Goal: Task Accomplishment & Management: Use online tool/utility

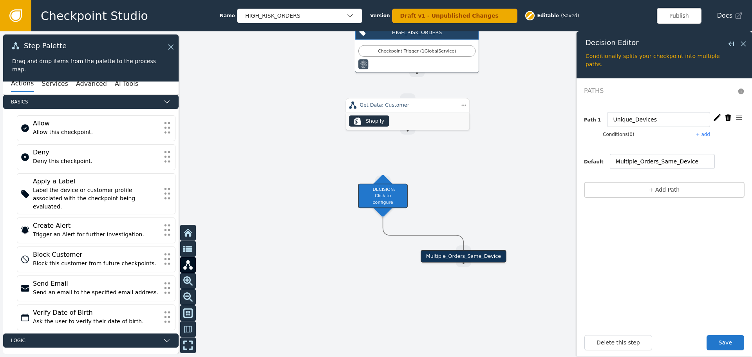
scroll to position [47, 0]
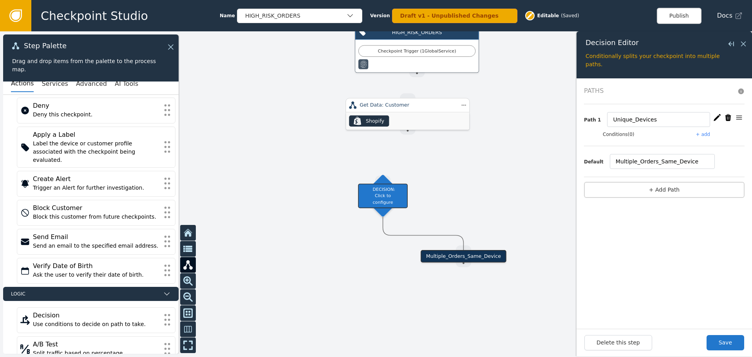
click at [367, 121] on div "Shopify" at bounding box center [375, 120] width 18 height 7
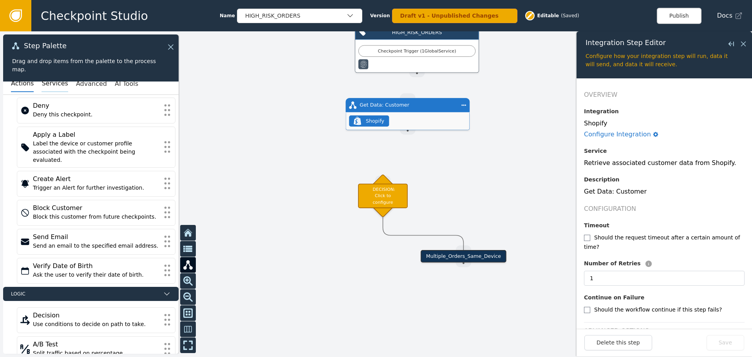
click at [43, 79] on button "Services" at bounding box center [55, 84] width 26 height 16
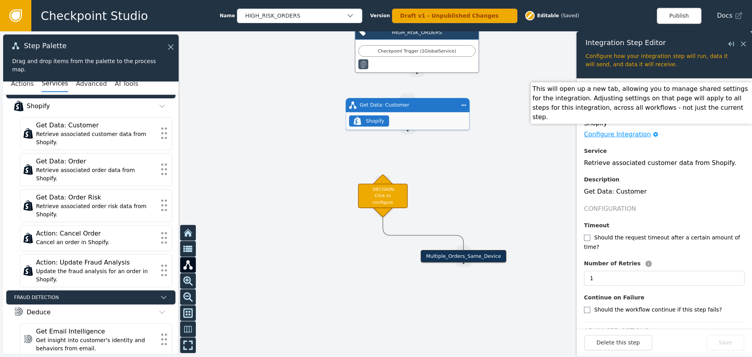
click at [625, 132] on div "Configure Integration" at bounding box center [617, 134] width 67 height 9
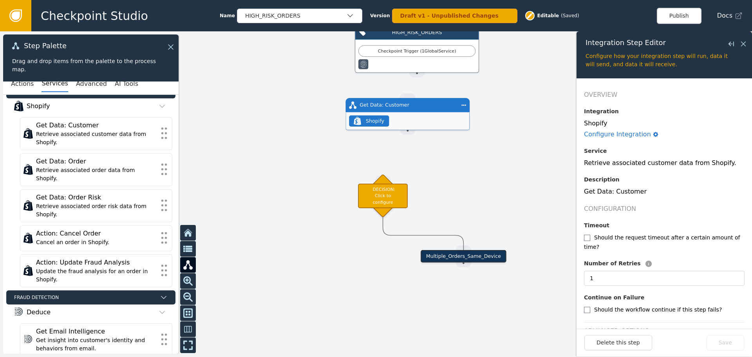
click at [376, 121] on div "Shopify" at bounding box center [375, 120] width 18 height 7
drag, startPoint x: 410, startPoint y: 134, endPoint x: 381, endPoint y: 181, distance: 55.2
click at [417, 181] on div "Target Handle for step Multiple_Orders_Same_Device Source Handle for step HIGH_…" at bounding box center [714, 154] width 595 height 258
click at [398, 195] on div "DECISION: Click to configure" at bounding box center [383, 195] width 50 height 25
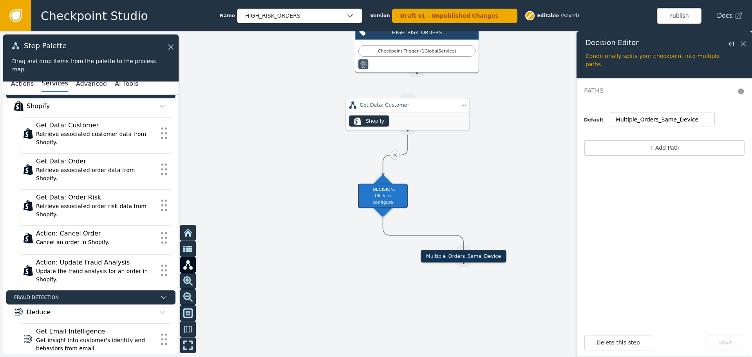
click at [410, 119] on div ".shopify-icon_svg__st0{fill:currentColor} Shopify" at bounding box center [407, 120] width 123 height 17
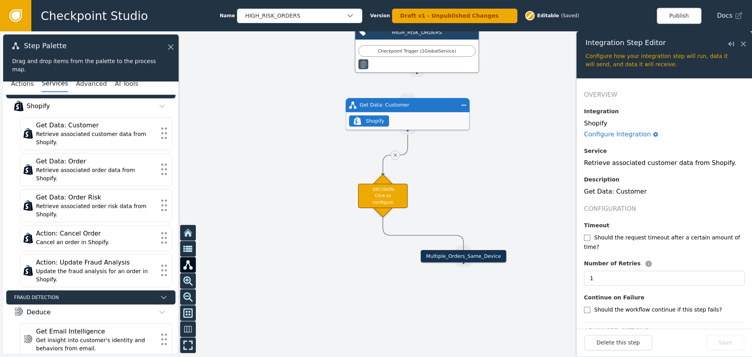
scroll to position [9, 0]
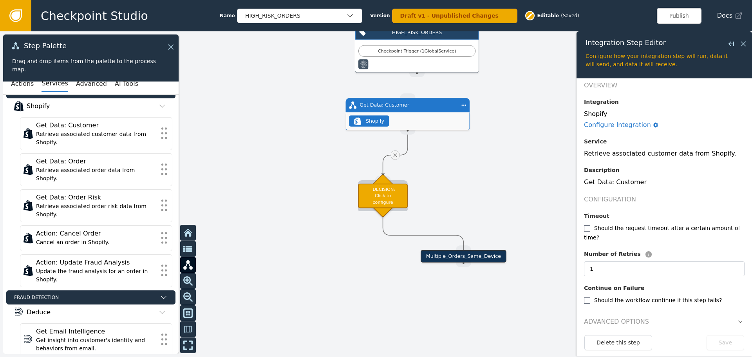
click at [403, 194] on div "DECISION: Click to configure" at bounding box center [383, 195] width 50 height 25
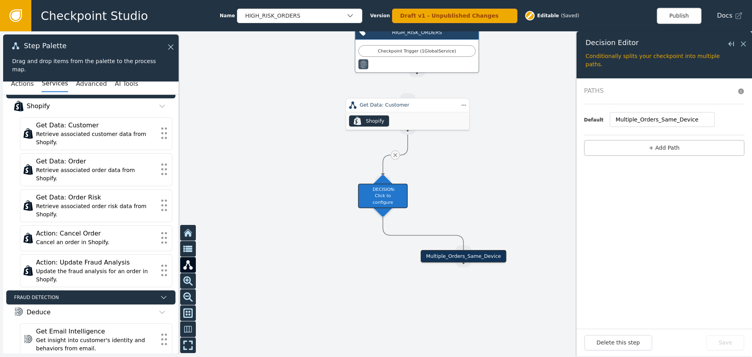
click at [474, 253] on div "Multiple_Orders_Same_Device" at bounding box center [463, 256] width 85 height 13
click at [470, 258] on div "Multiple_Orders_Same_Device" at bounding box center [463, 256] width 85 height 13
click at [460, 261] on div "Source Handle for step" at bounding box center [464, 262] width 16 height 9
click at [436, 260] on div "Multiple_Orders_Same_Device" at bounding box center [463, 256] width 85 height 13
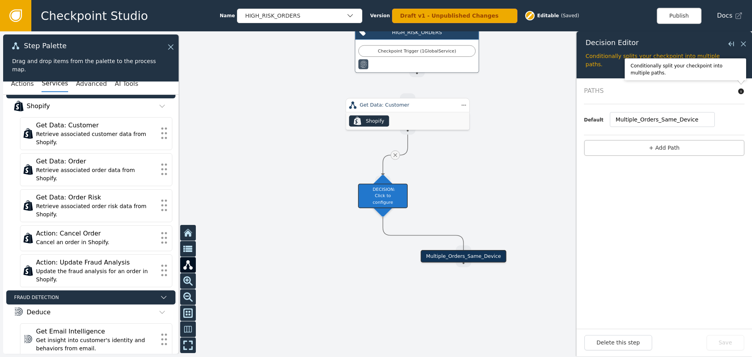
click at [740, 89] on icon at bounding box center [741, 92] width 6 height 6
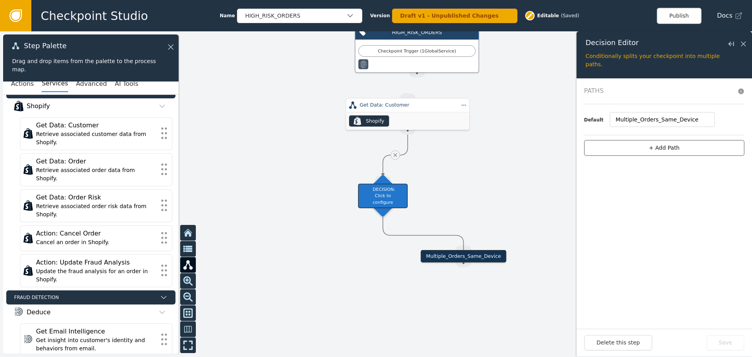
click at [677, 148] on button "+ Add Path" at bounding box center [664, 148] width 161 height 16
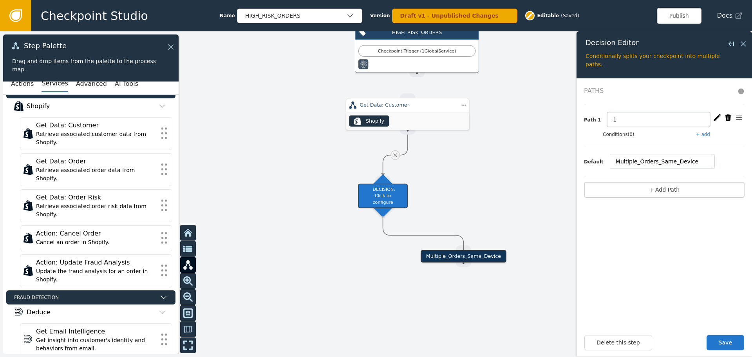
click at [667, 125] on input "1" at bounding box center [658, 119] width 103 height 15
click at [708, 133] on button "+ add" at bounding box center [703, 134] width 14 height 7
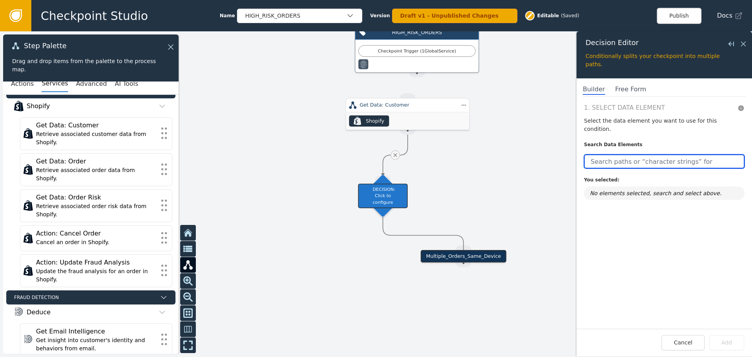
click at [640, 154] on input "text" at bounding box center [664, 161] width 161 height 14
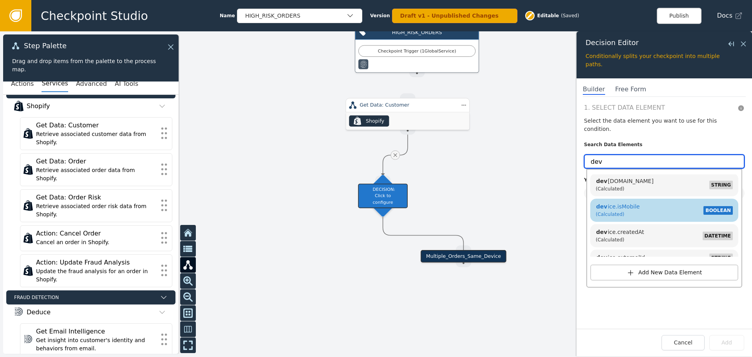
scroll to position [78, 0]
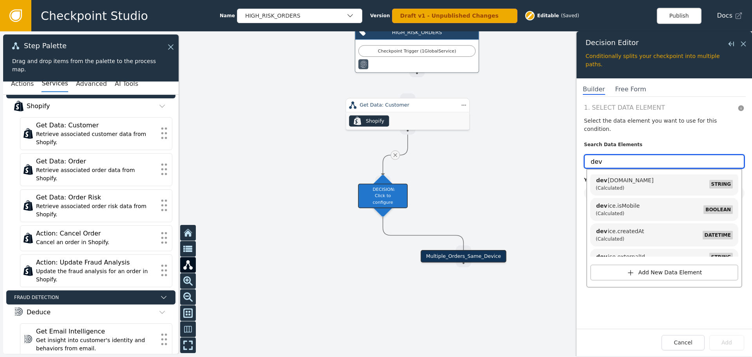
drag, startPoint x: 604, startPoint y: 152, endPoint x: 576, endPoint y: 150, distance: 28.3
click at [576, 150] on div "Target Handle for step Multiple_Orders_Same_Device Source Handle for step HIGH_…" at bounding box center [376, 194] width 752 height 326
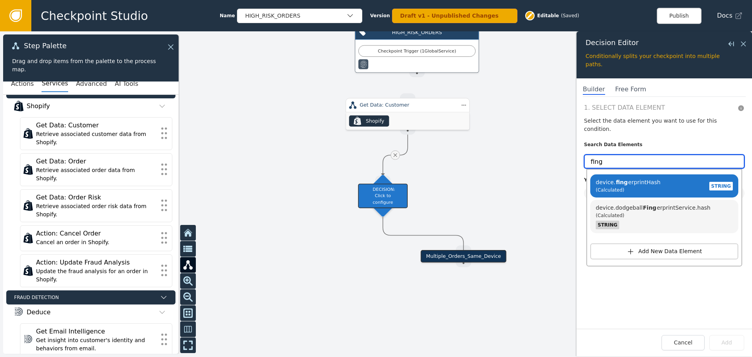
scroll to position [0, 0]
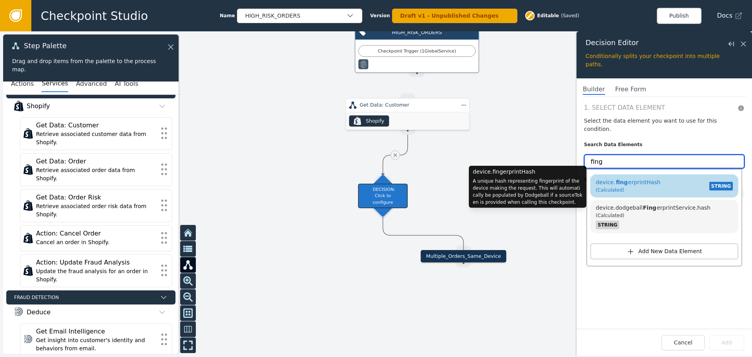
type input "fing"
click at [689, 177] on div "device. fing erprintHash (Calculated) STRING" at bounding box center [664, 186] width 140 height 18
